Goal: Navigation & Orientation: Find specific page/section

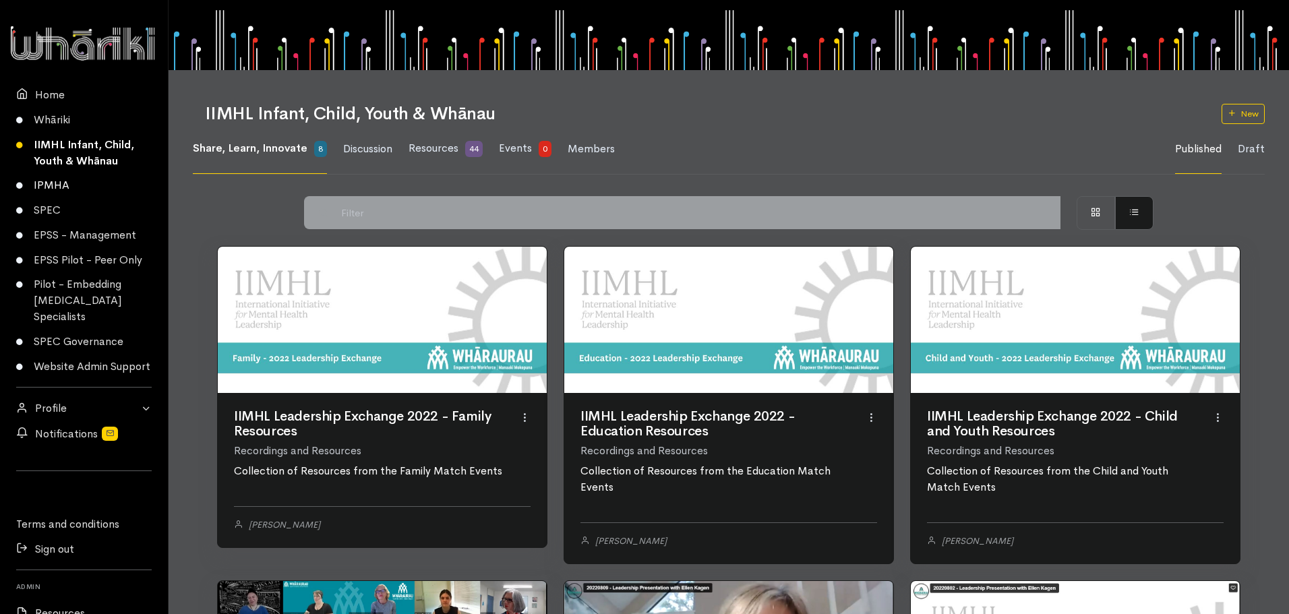
click at [49, 185] on link "IPMHA" at bounding box center [84, 185] width 168 height 25
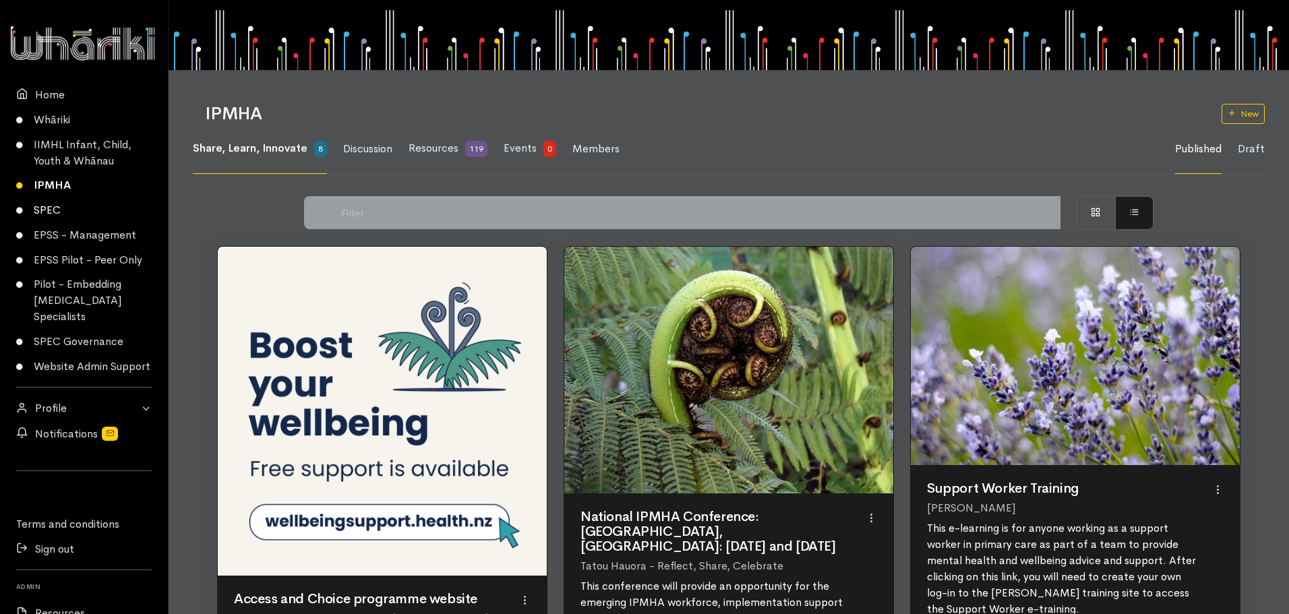
click at [53, 209] on link "SPEC" at bounding box center [84, 210] width 168 height 25
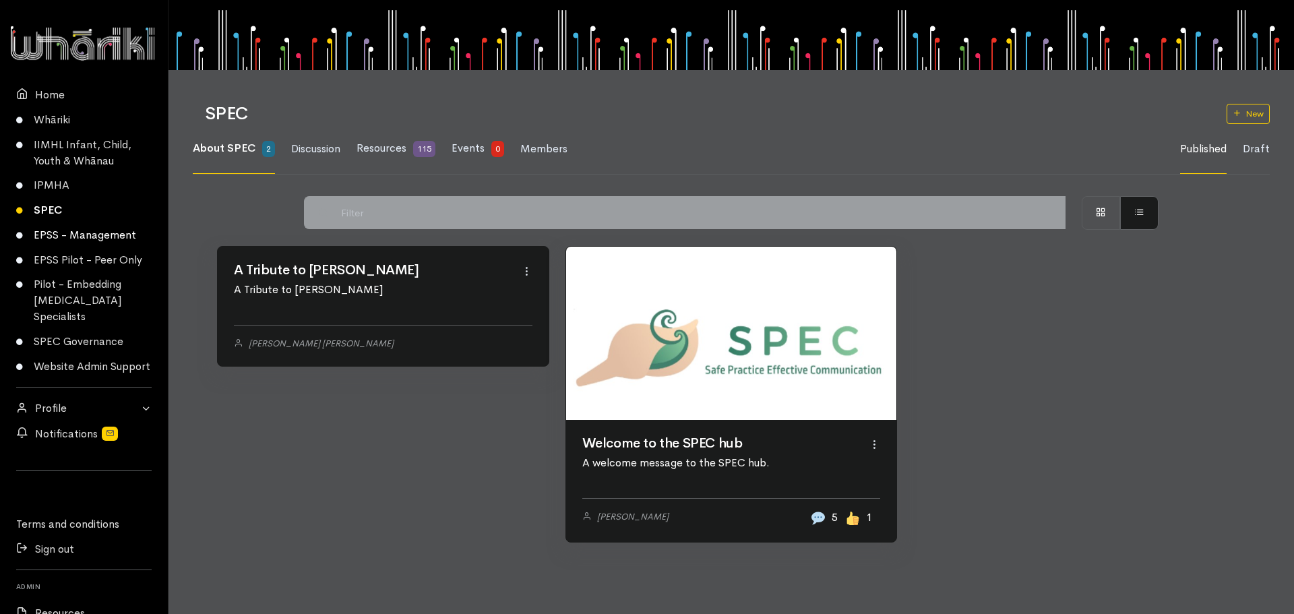
click at [55, 233] on link "EPSS - Management" at bounding box center [84, 235] width 168 height 25
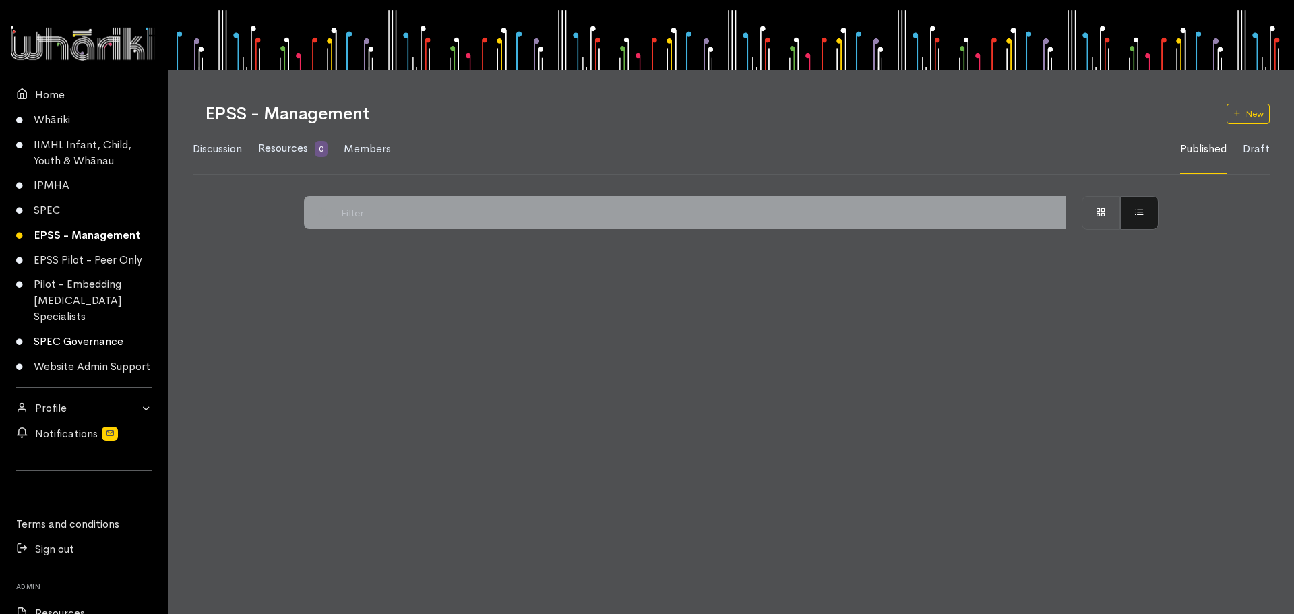
click at [46, 342] on link "SPEC Governance" at bounding box center [84, 342] width 168 height 25
click at [39, 361] on link "Website Admin Support" at bounding box center [84, 367] width 168 height 25
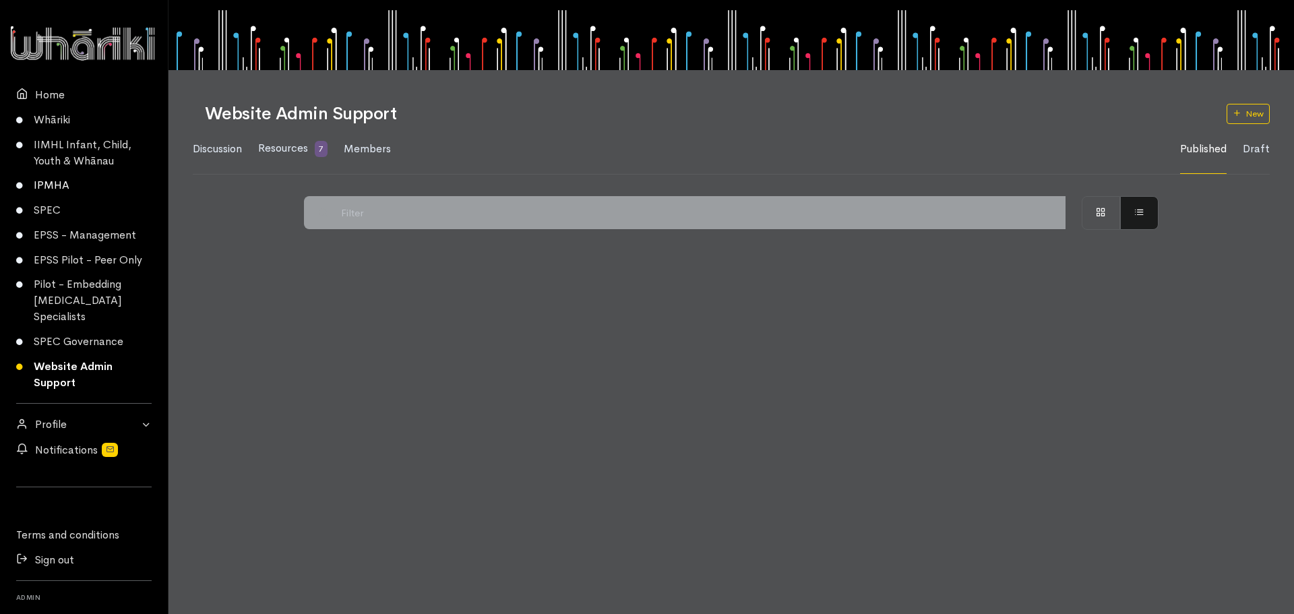
click at [61, 186] on link "IPMHA" at bounding box center [84, 185] width 168 height 25
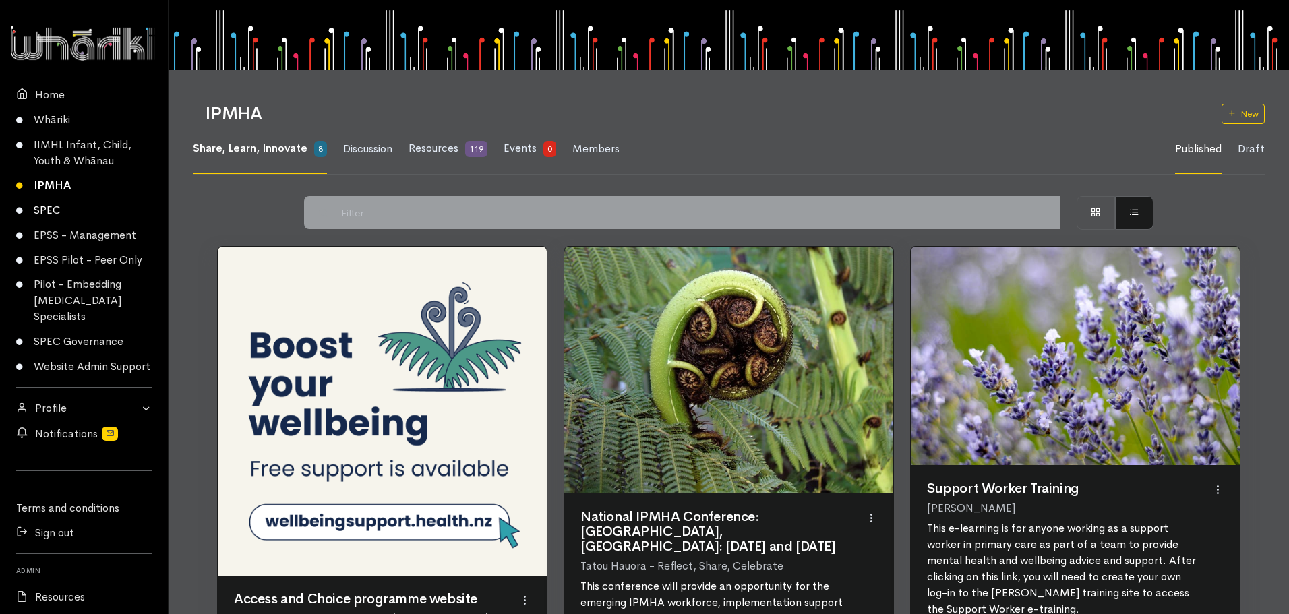
click at [49, 212] on link "SPEC" at bounding box center [84, 210] width 168 height 25
